Goal: Task Accomplishment & Management: Manage account settings

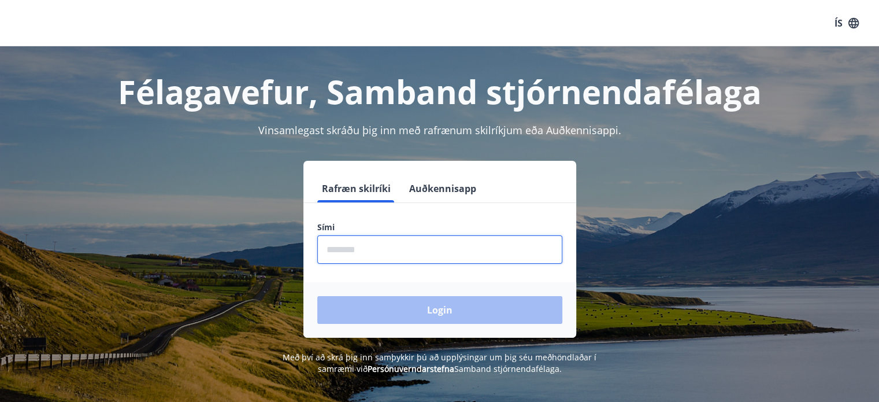
click at [369, 251] on input "phone" at bounding box center [439, 249] width 245 height 28
type input "*"
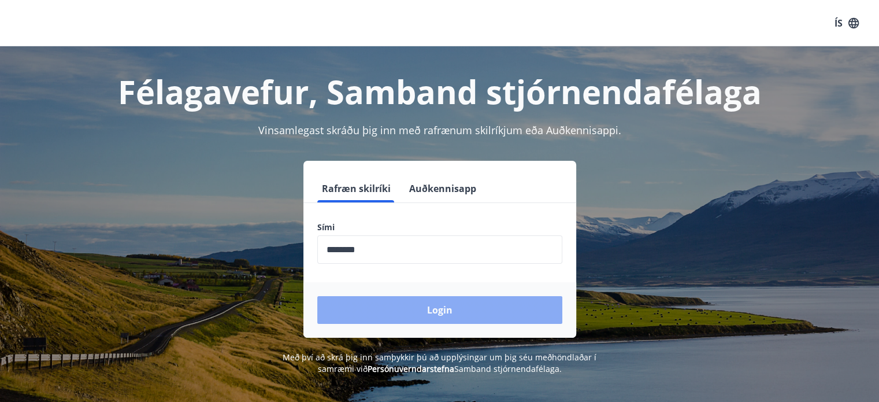
click at [450, 315] on button "Login" at bounding box center [439, 310] width 245 height 28
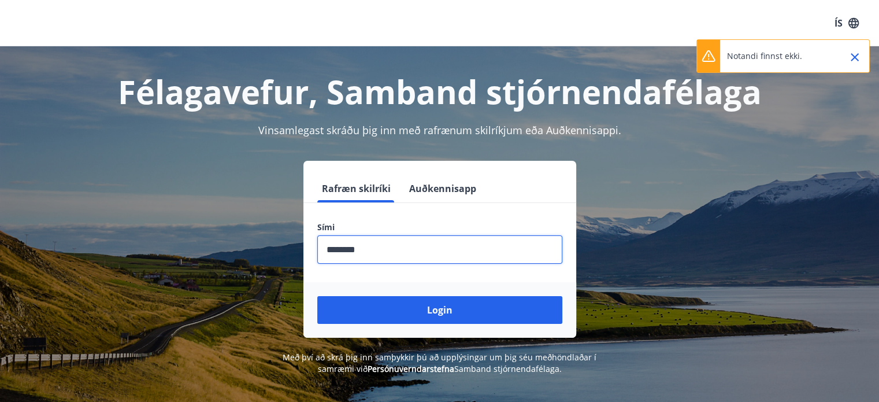
drag, startPoint x: 374, startPoint y: 247, endPoint x: 201, endPoint y: 254, distance: 173.4
click at [201, 254] on div "Rafræn skilríki Auðkennisapp Sími ​ Login" at bounding box center [440, 249] width 804 height 177
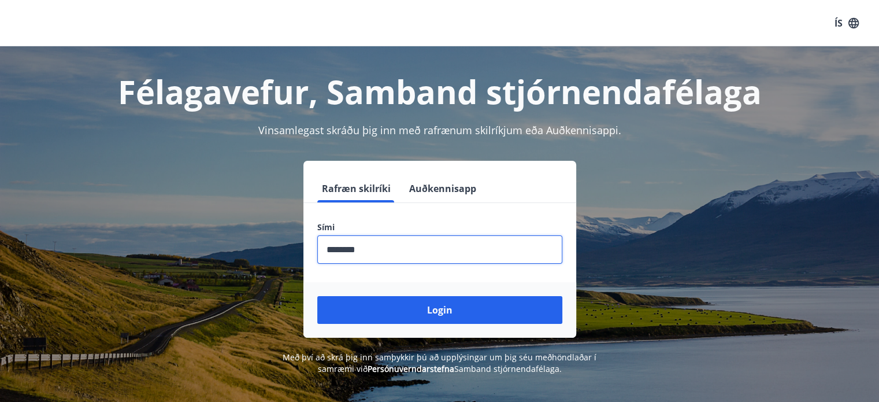
type input "********"
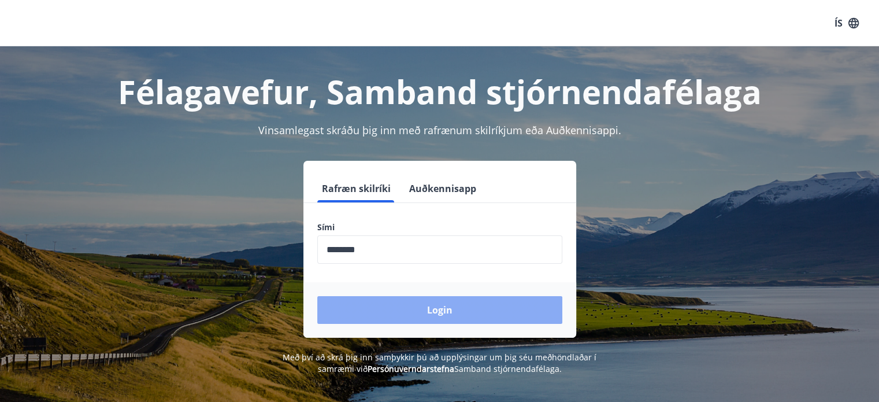
click at [441, 311] on button "Login" at bounding box center [439, 310] width 245 height 28
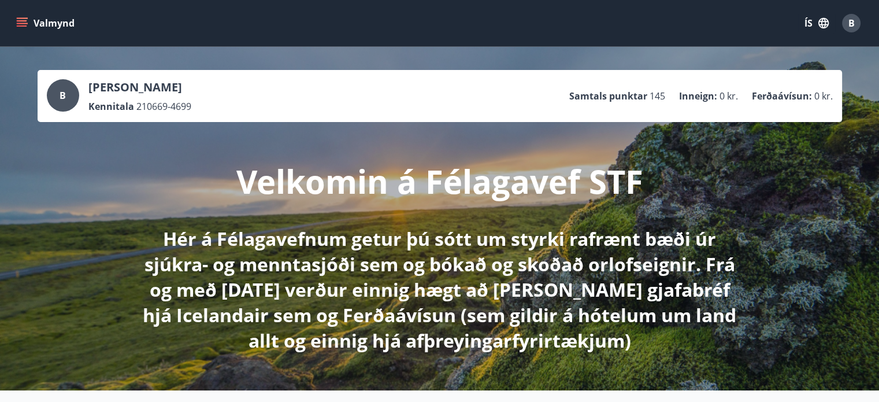
click at [33, 18] on button "Valmynd" at bounding box center [46, 23] width 65 height 21
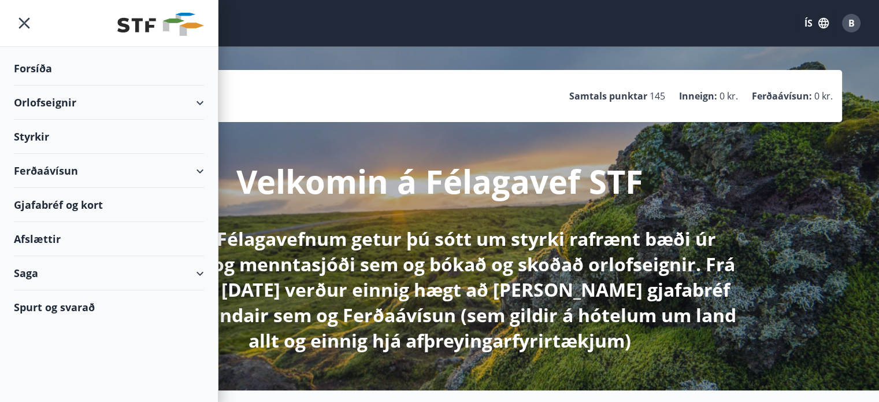
click at [52, 203] on div "Gjafabréf og kort" at bounding box center [109, 205] width 190 height 34
